Goal: Find specific page/section: Find specific page/section

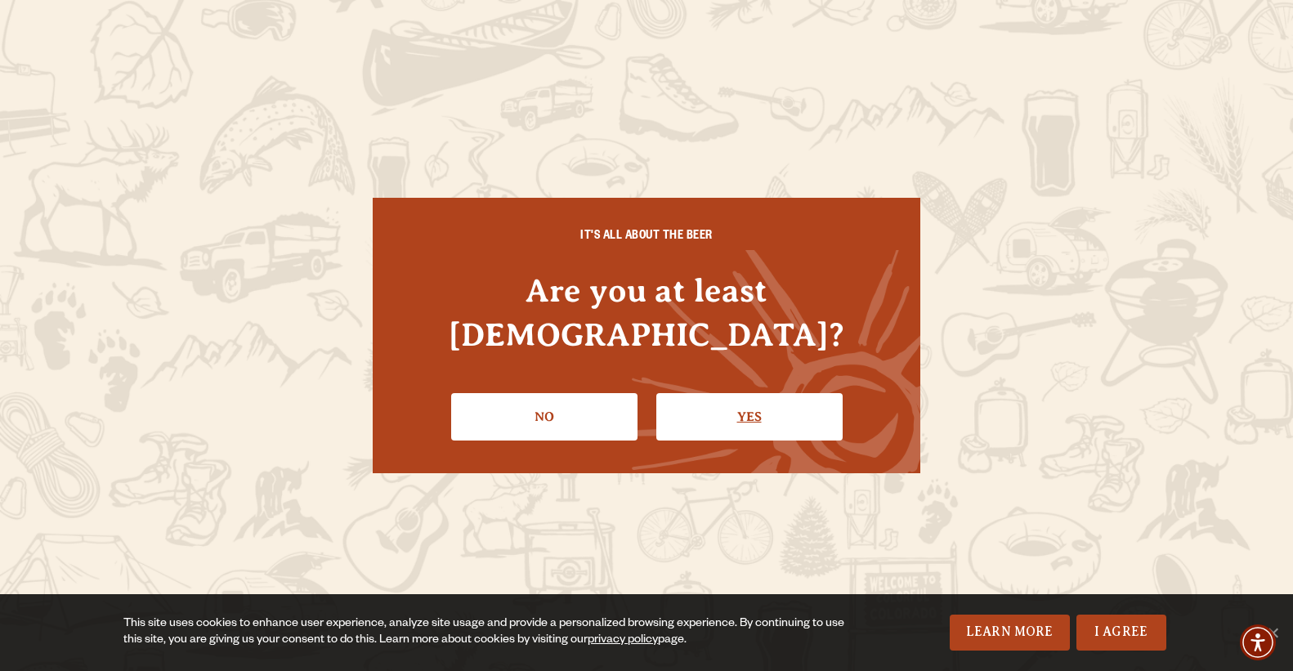
click at [752, 393] on link "Yes" at bounding box center [749, 416] width 186 height 47
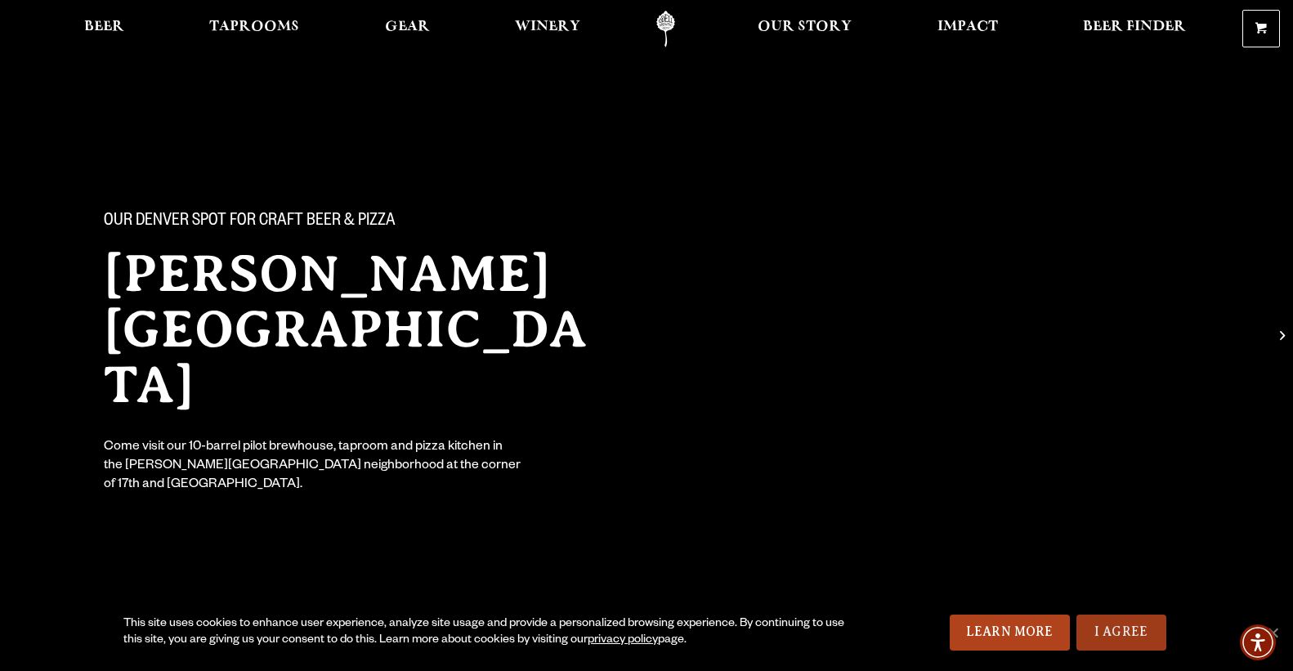
click at [1108, 641] on link "I Agree" at bounding box center [1122, 633] width 90 height 36
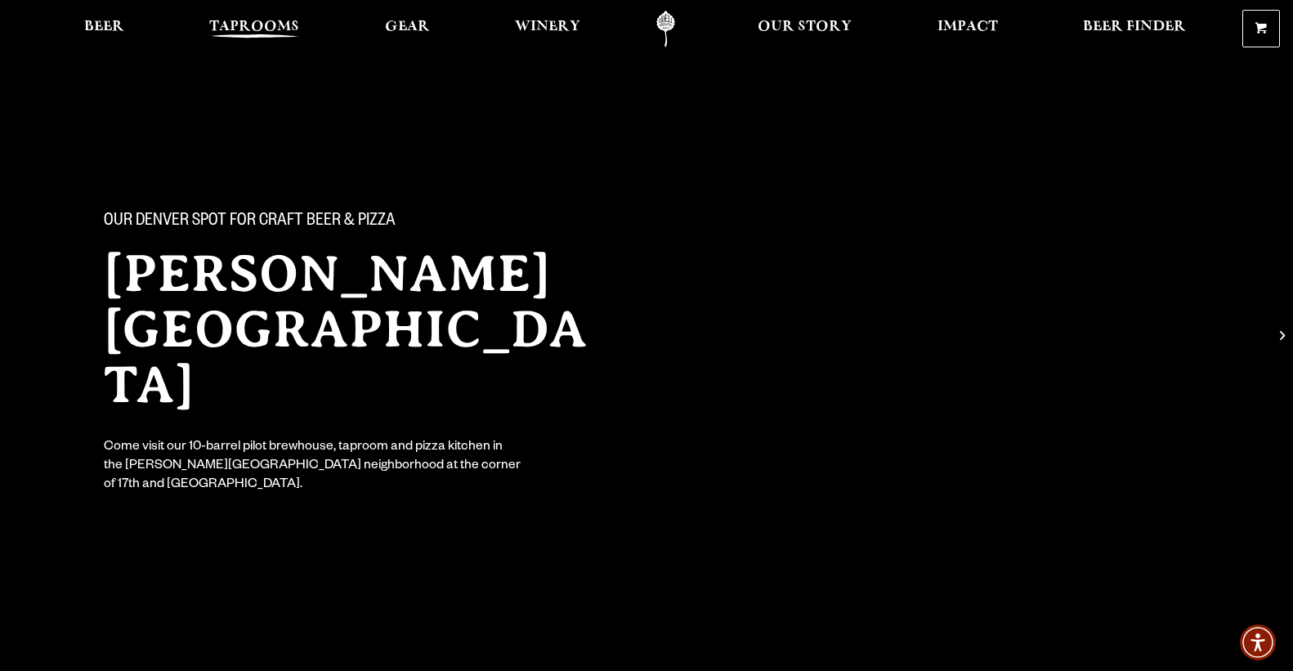
click at [259, 24] on span "Taprooms" at bounding box center [254, 26] width 90 height 13
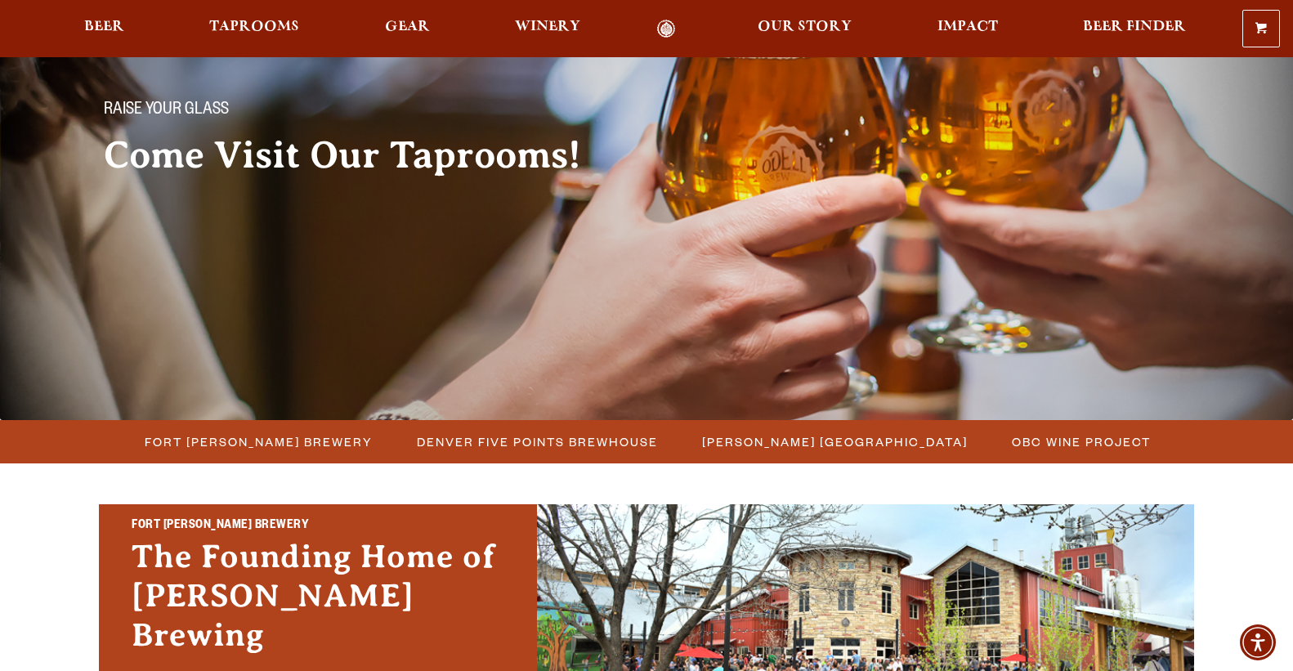
scroll to position [115, 0]
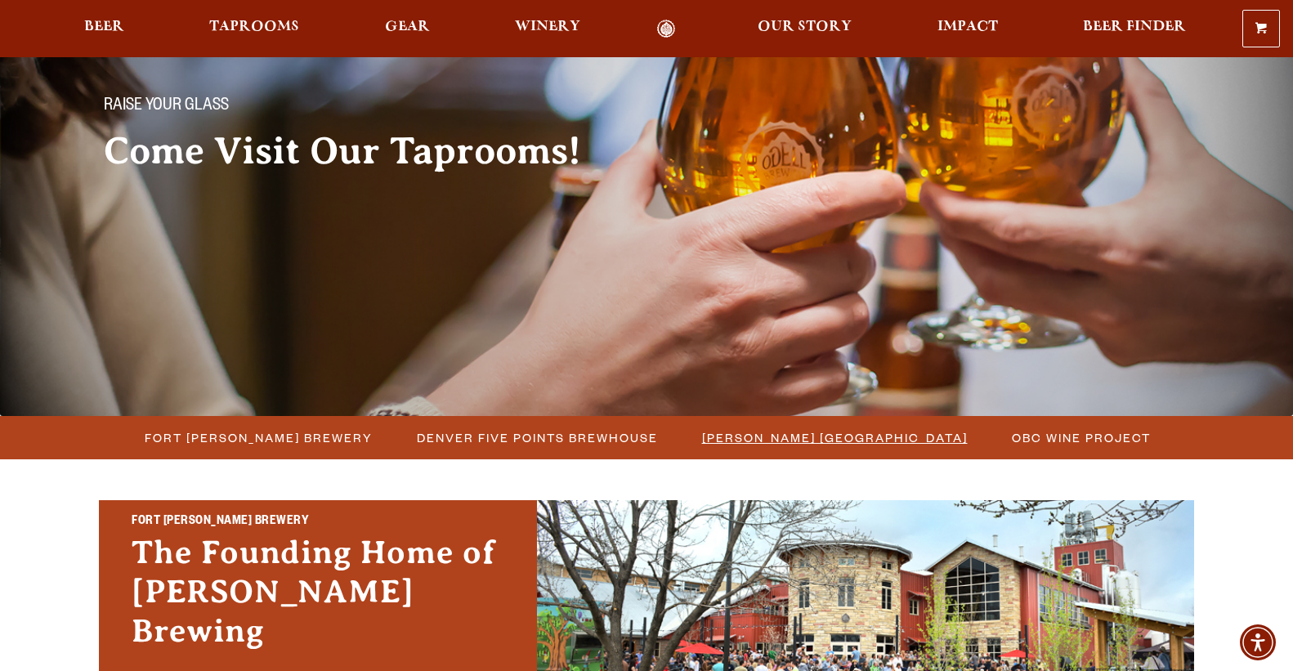
click at [742, 433] on span "[PERSON_NAME] [GEOGRAPHIC_DATA]" at bounding box center [835, 438] width 266 height 24
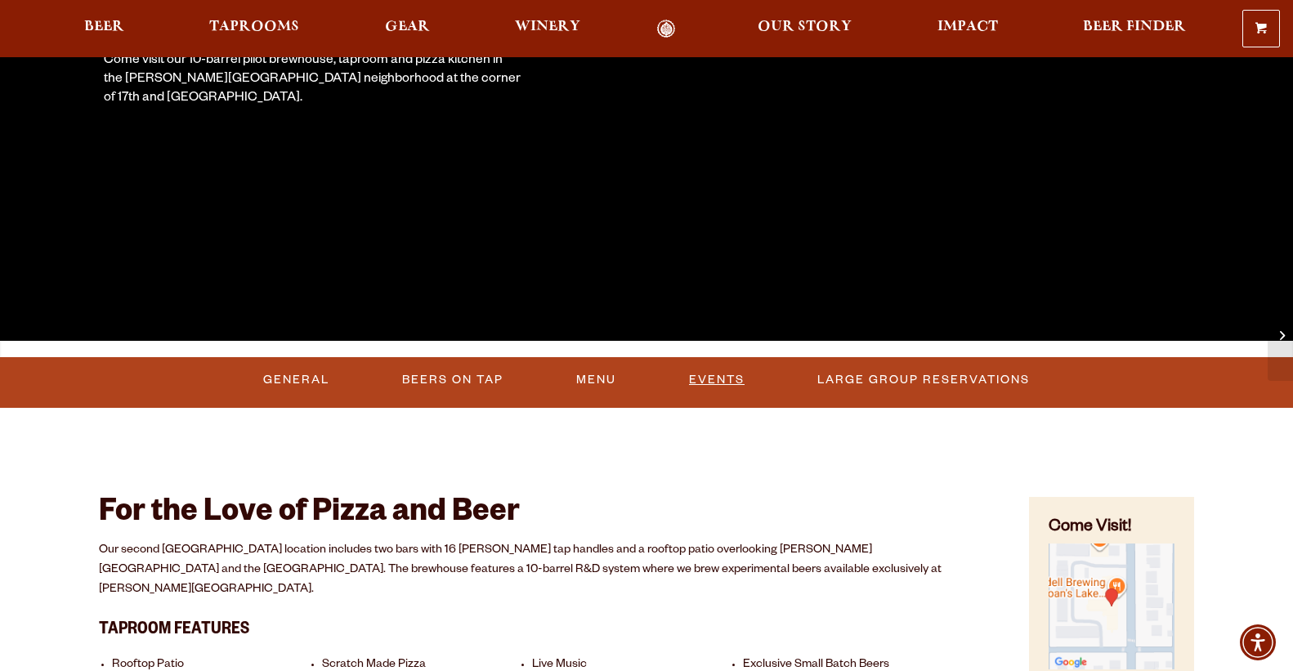
click at [715, 378] on link "Events" at bounding box center [717, 380] width 69 height 38
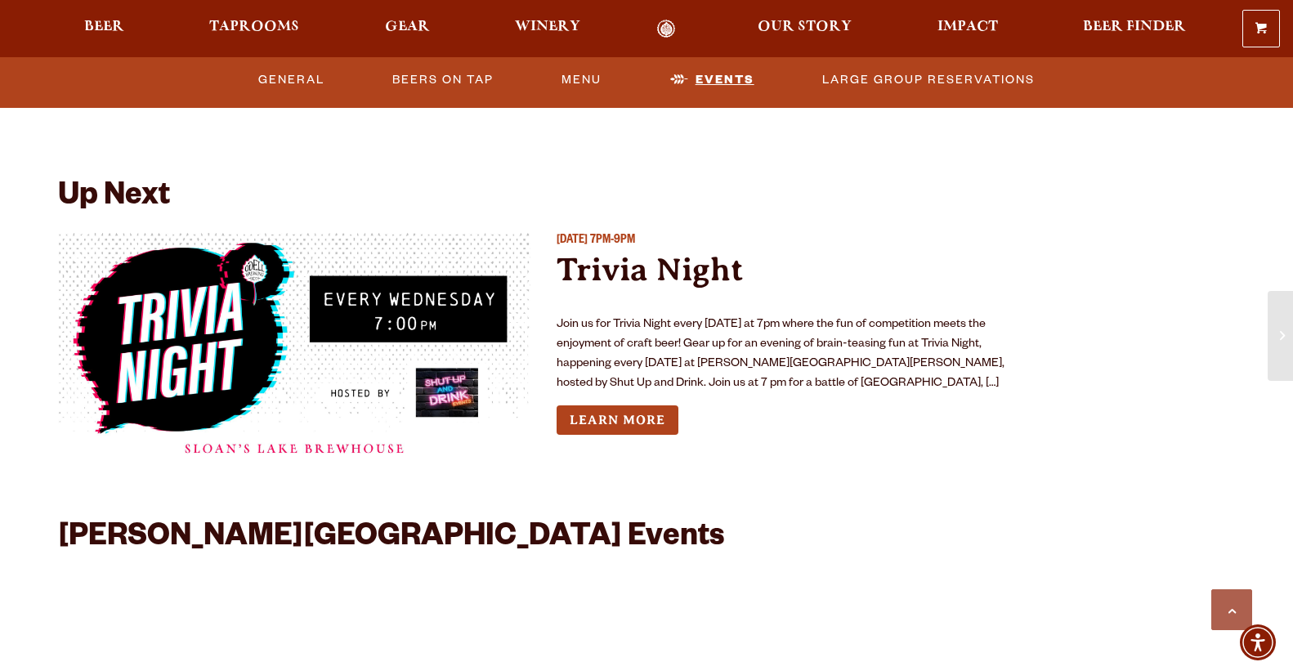
scroll to position [3444, 0]
